Goal: Check status: Check status

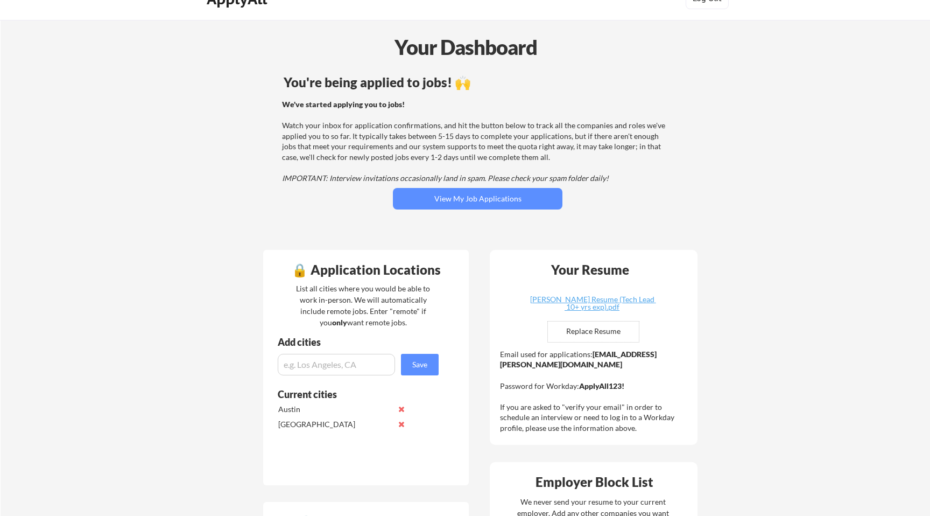
scroll to position [30, 0]
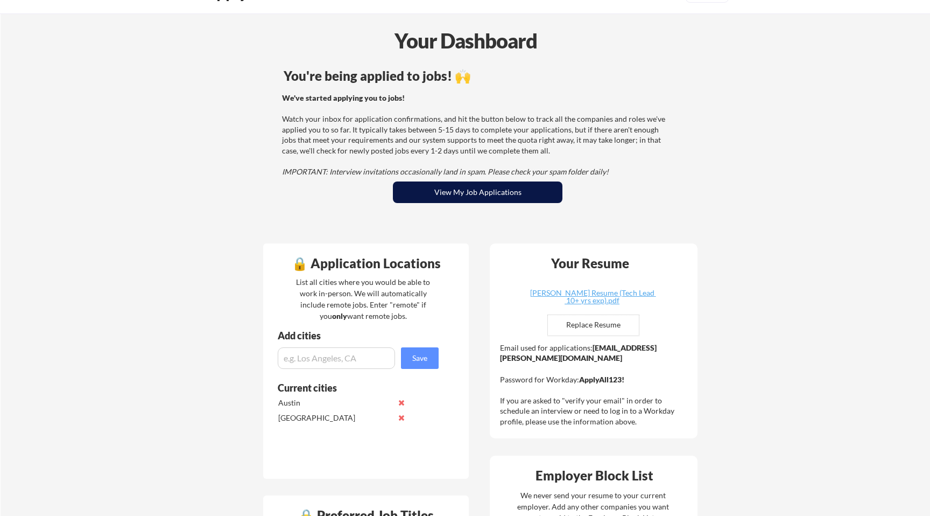
click at [441, 188] on button "View My Job Applications" at bounding box center [478, 192] width 170 height 22
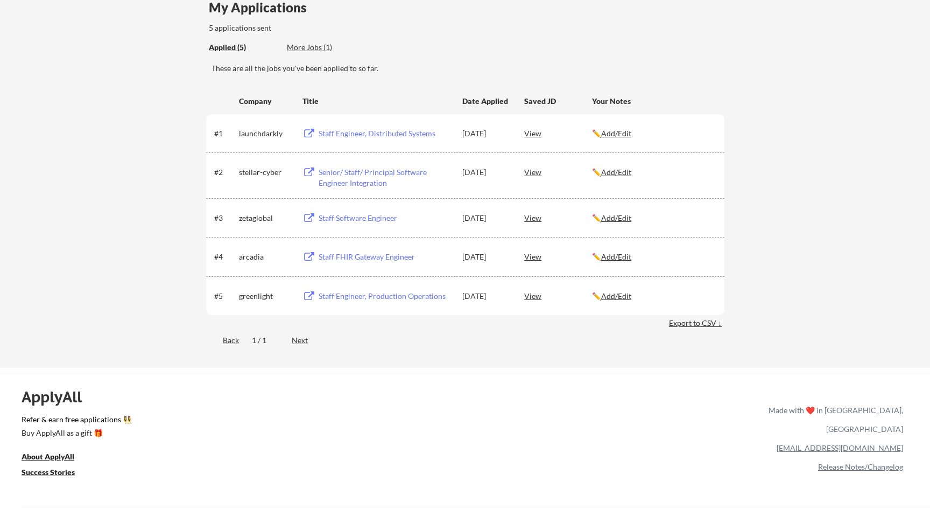
scroll to position [97, 0]
click at [343, 132] on div "Staff Engineer, Distributed Systems" at bounding box center [386, 133] width 134 height 11
click at [375, 176] on div "Senior/ Staff/ Principal Software Engineer Integration" at bounding box center [386, 176] width 134 height 21
click at [367, 218] on div "Staff Software Engineer" at bounding box center [386, 217] width 134 height 11
click at [370, 257] on div "Staff FHIR Gateway Engineer" at bounding box center [386, 256] width 134 height 11
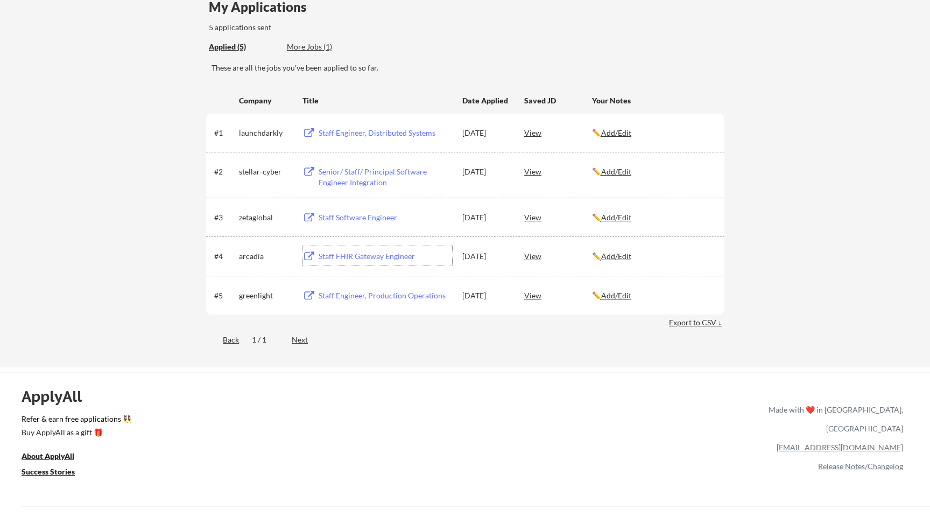
click at [371, 292] on div "Staff Engineer, Production Operations" at bounding box center [386, 295] width 134 height 11
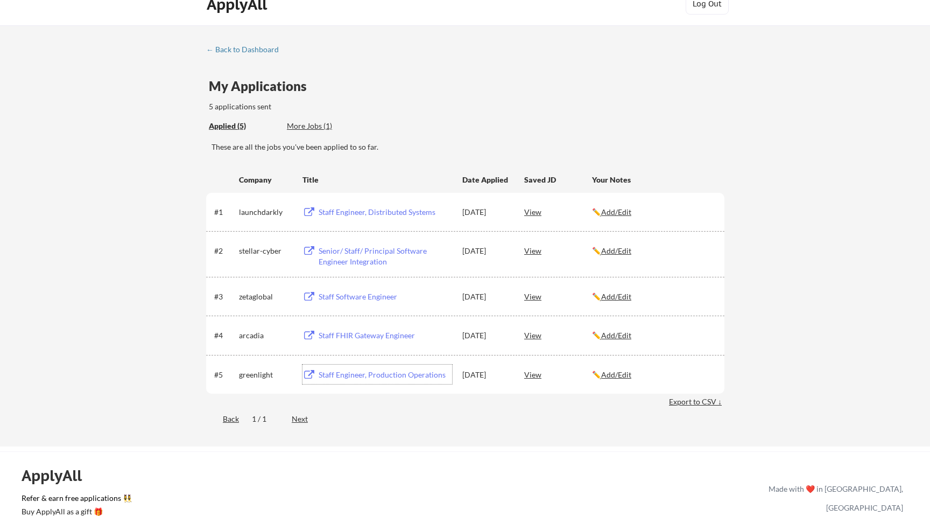
scroll to position [0, 0]
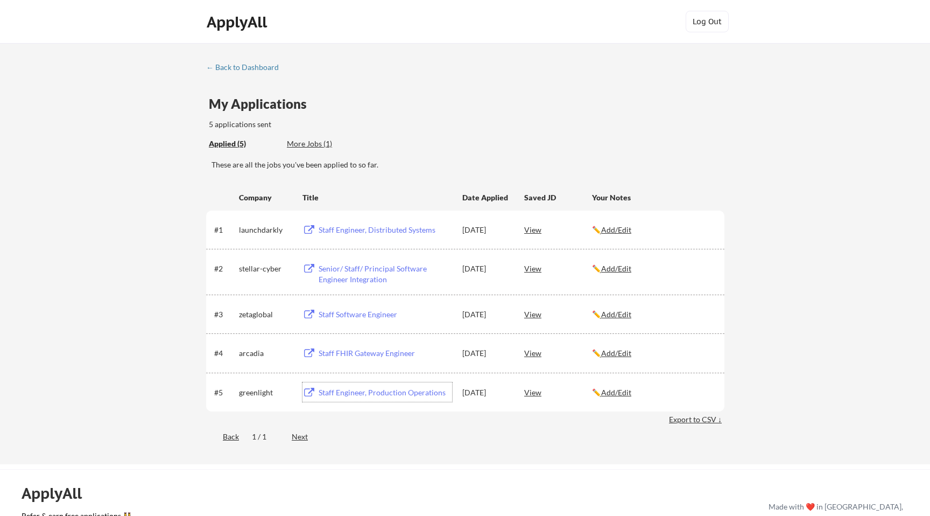
click at [318, 144] on div "More Jobs (1)" at bounding box center [326, 143] width 79 height 11
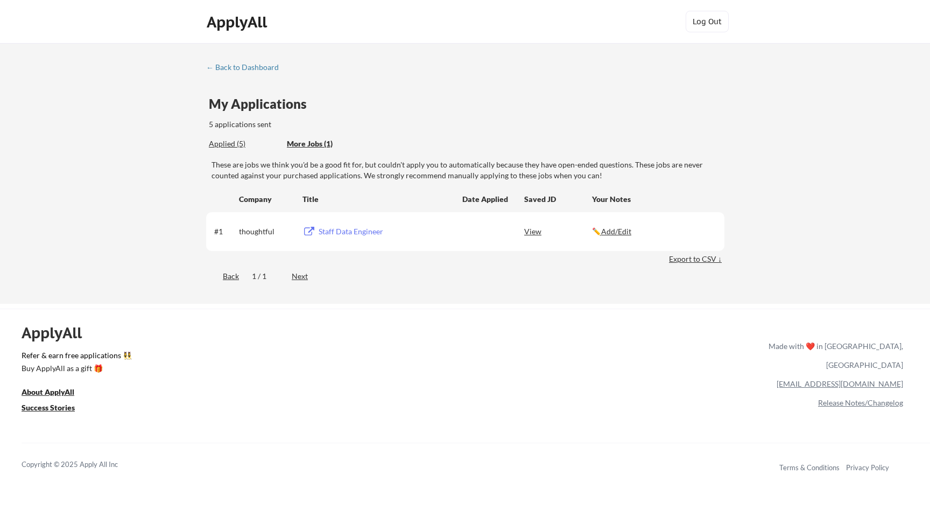
click at [340, 230] on div "Staff Data Engineer" at bounding box center [386, 231] width 134 height 11
click at [236, 145] on div "Applied (5)" at bounding box center [244, 143] width 70 height 11
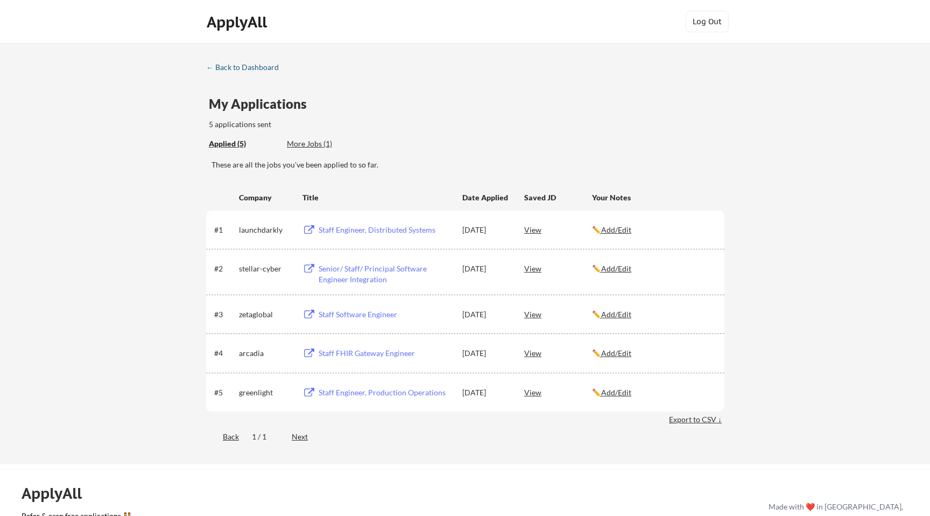
click at [228, 70] on div "← Back to Dashboard" at bounding box center [246, 68] width 81 height 8
